Goal: Task Accomplishment & Management: Complete application form

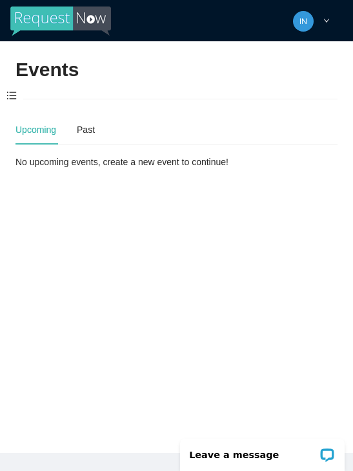
click at [9, 92] on span at bounding box center [11, 96] width 23 height 27
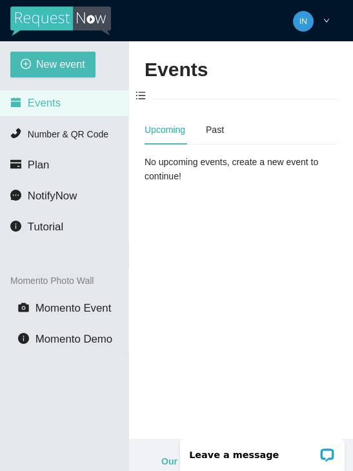
click at [57, 66] on span "New event" at bounding box center [60, 64] width 49 height 16
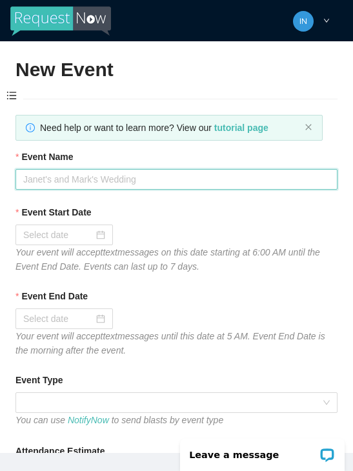
click at [130, 178] on input "Event Name" at bounding box center [176, 179] width 322 height 21
type input "[DATE] Night"
type textarea "Thanks for coming to Guitars and Cadillacs! Follow us on FB & IG @guitarsandcad…"
type input "[DATE] Night"
type textarea "Thanks for coming to Guitars and Cadillacs! Follow us on FB & IG @guitarsandcad…"
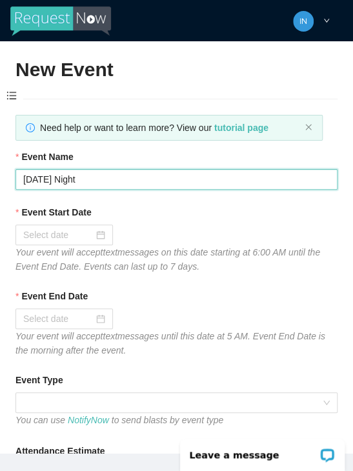
type input "[DATE] Night"
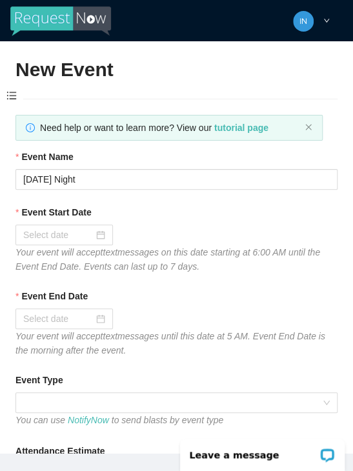
click at [52, 228] on input "Event Start Date" at bounding box center [58, 235] width 70 height 14
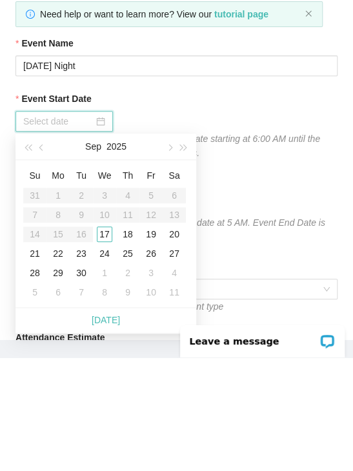
scroll to position [10, 0]
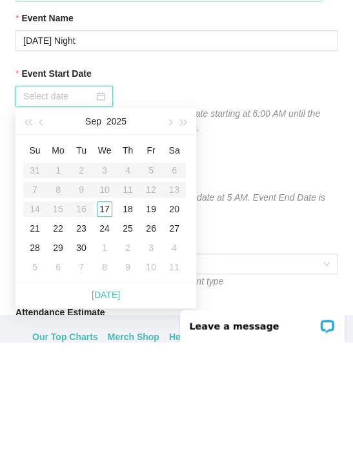
click at [117, 418] on link "[DATE]" at bounding box center [106, 423] width 28 height 10
type input "[DATE]"
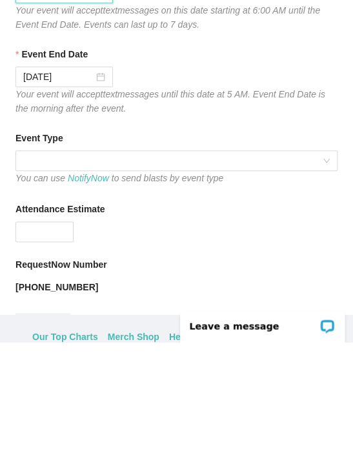
scroll to position [104, 0]
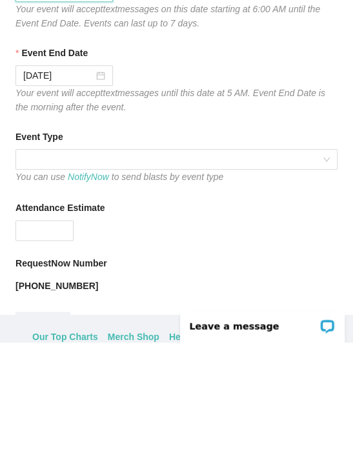
click at [224, 278] on div at bounding box center [176, 288] width 322 height 21
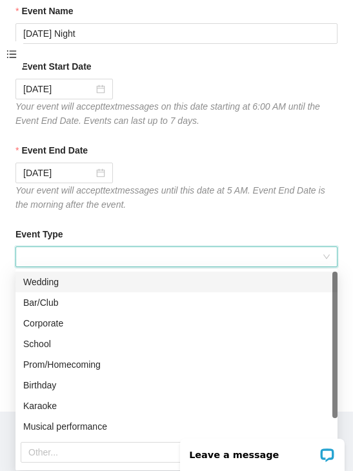
click at [37, 302] on div "Bar/Club" at bounding box center [176, 302] width 306 height 14
type textarea "Thanks for coming to Guitars and Cadillacs! Follow us on FB & IG @guitarsandcad…"
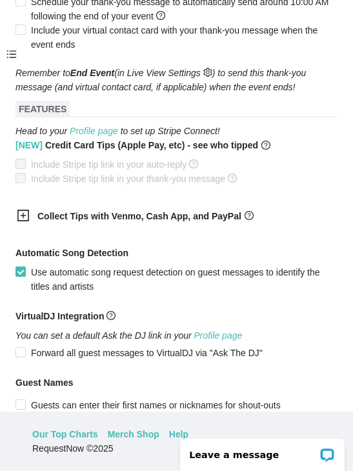
scroll to position [711, 0]
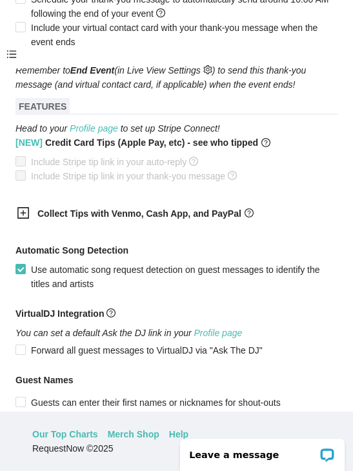
click at [24, 219] on icon "plus-square" at bounding box center [23, 212] width 13 height 13
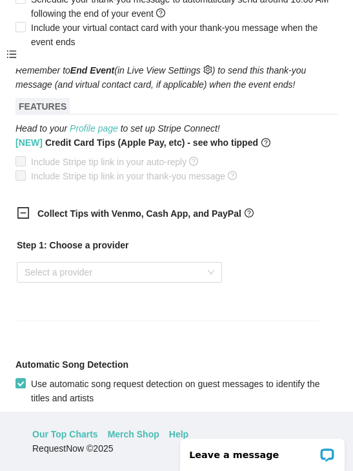
click at [211, 282] on div "Select a provider" at bounding box center [119, 272] width 205 height 21
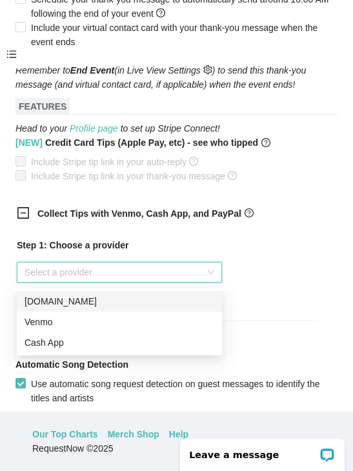
click at [164, 320] on div "Venmo" at bounding box center [120, 322] width 190 height 14
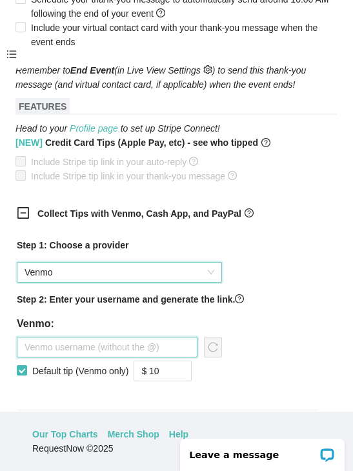
click at [148, 349] on input "text" at bounding box center [107, 347] width 181 height 21
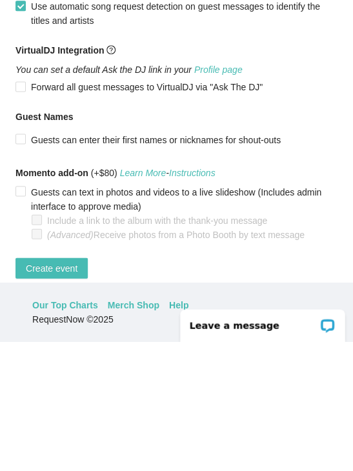
scroll to position [1046, 0]
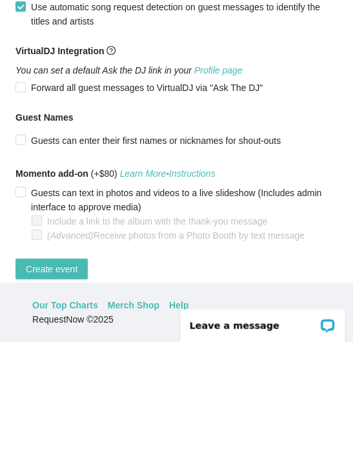
type input "Jaala-nowlin"
click at [59, 391] on span "Create event" at bounding box center [52, 398] width 52 height 14
type textarea "Thanks for coming to Guitars and Cadillacs! Follow us on FB & IG @guitarsandcad…"
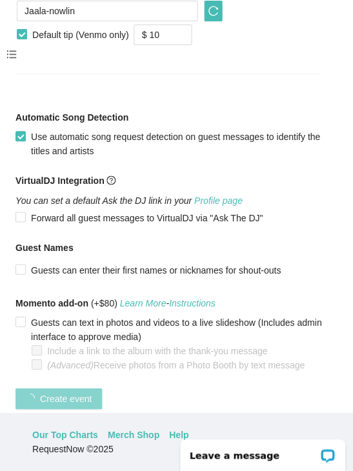
scroll to position [335, 0]
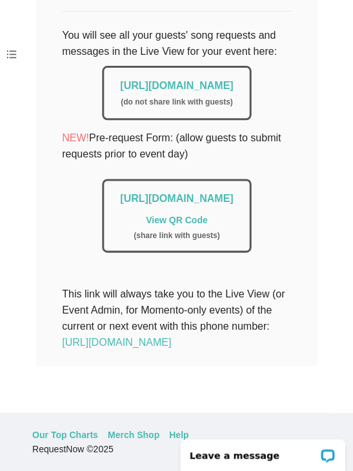
click at [120, 80] on link "[URL][DOMAIN_NAME]" at bounding box center [176, 85] width 113 height 11
